Goal: Navigation & Orientation: Find specific page/section

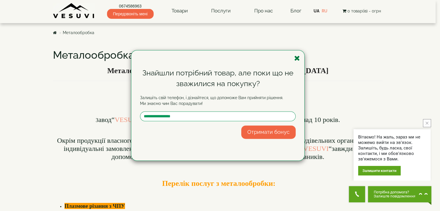
click at [296, 58] on icon "button" at bounding box center [297, 58] width 6 height 7
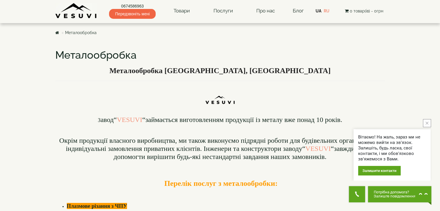
click at [86, 8] on img at bounding box center [76, 11] width 42 height 16
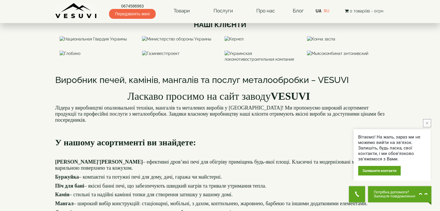
scroll to position [376, 0]
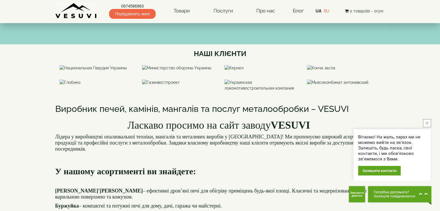
click at [89, 9] on img at bounding box center [76, 11] width 42 height 16
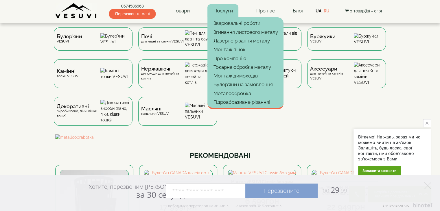
click at [226, 11] on link "Послуги" at bounding box center [222, 10] width 31 height 13
click at [225, 7] on link "Послуги" at bounding box center [222, 10] width 31 height 13
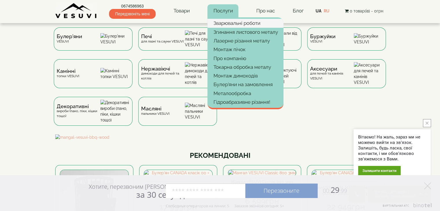
click at [236, 20] on link "Зварювальні роботи" at bounding box center [245, 23] width 76 height 9
